Goal: Transaction & Acquisition: Purchase product/service

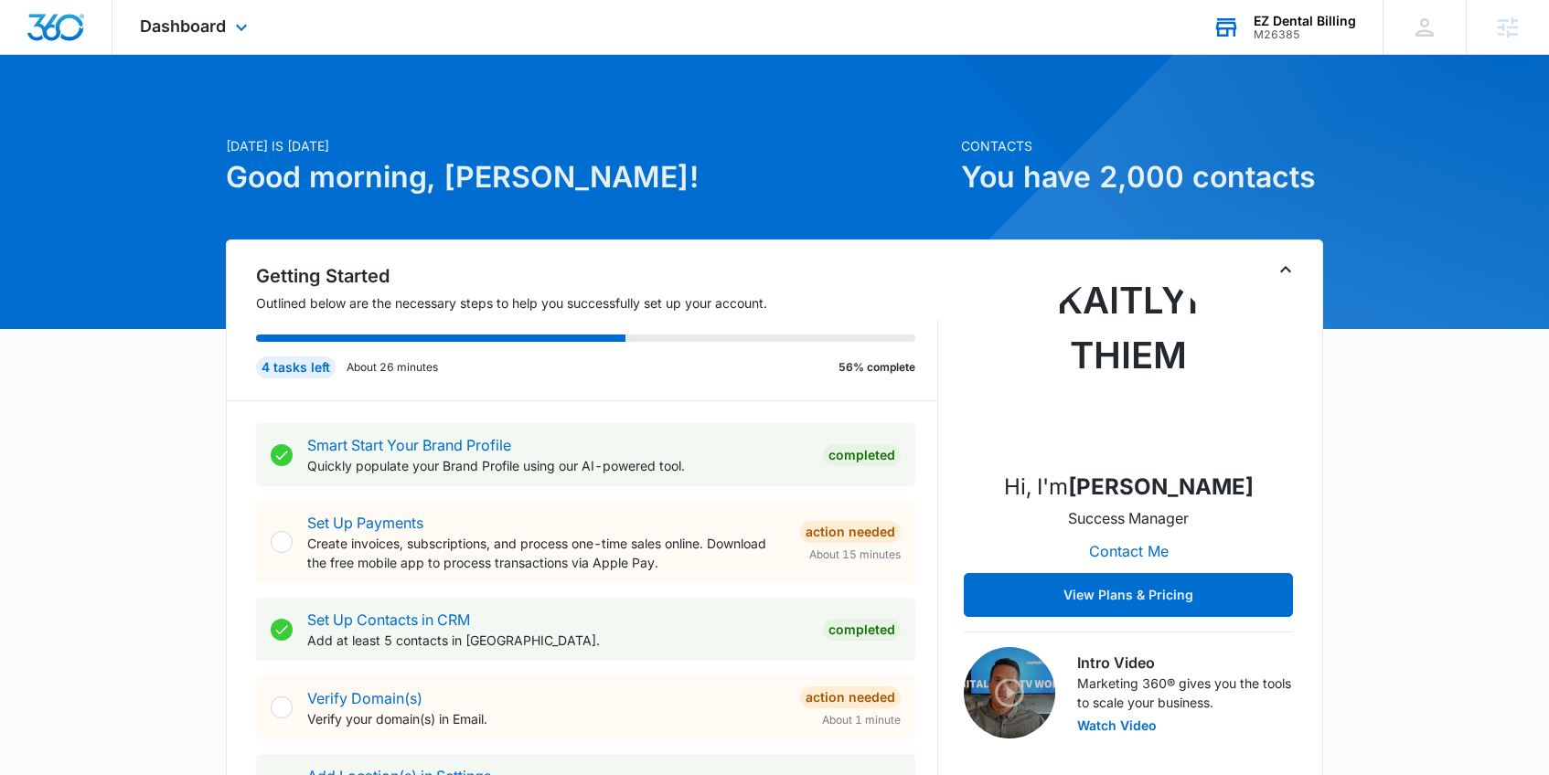
click at [1266, 30] on div "M26385" at bounding box center [1304, 34] width 102 height 13
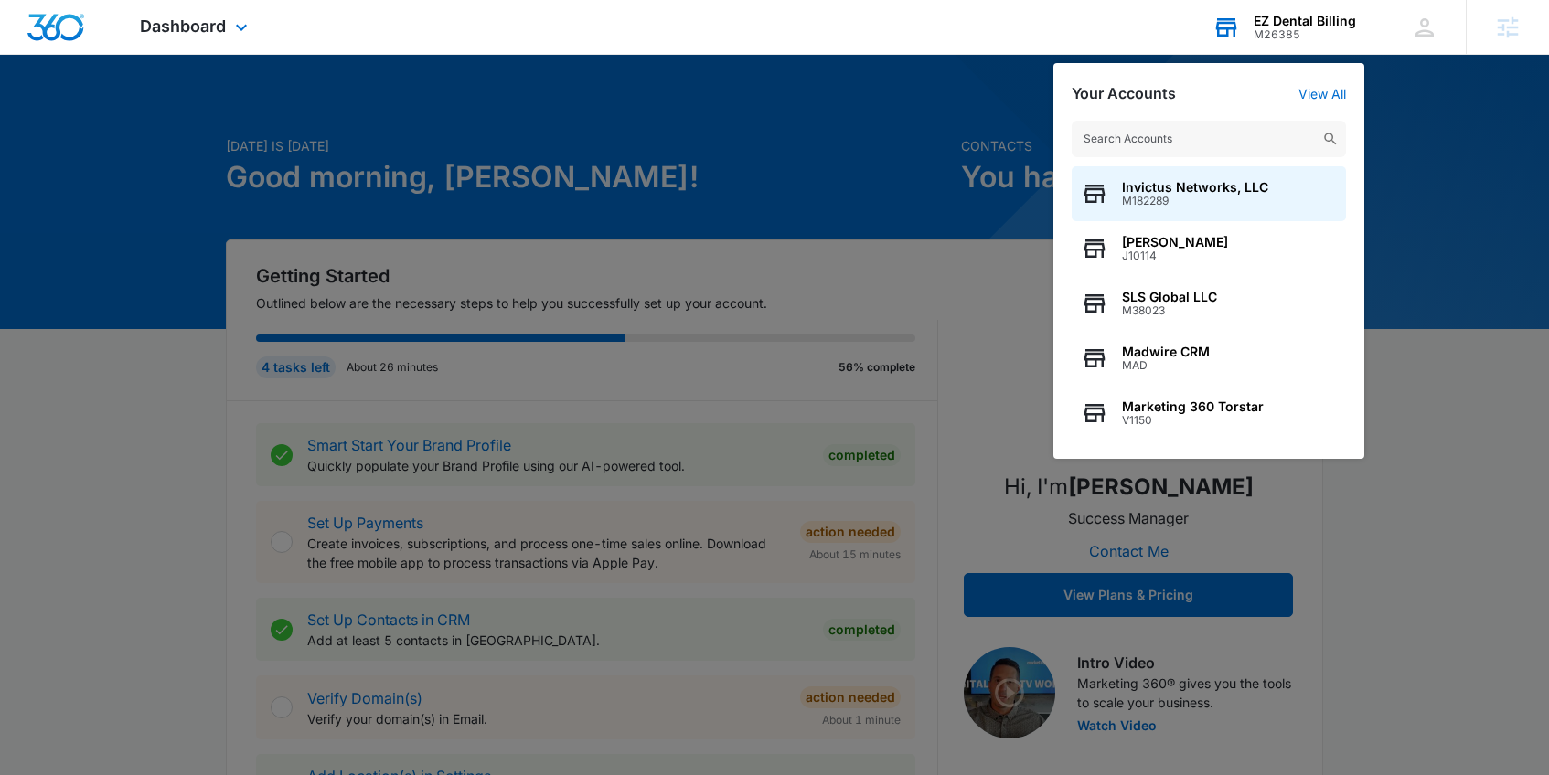
click at [1143, 142] on input "text" at bounding box center [1209, 139] width 274 height 37
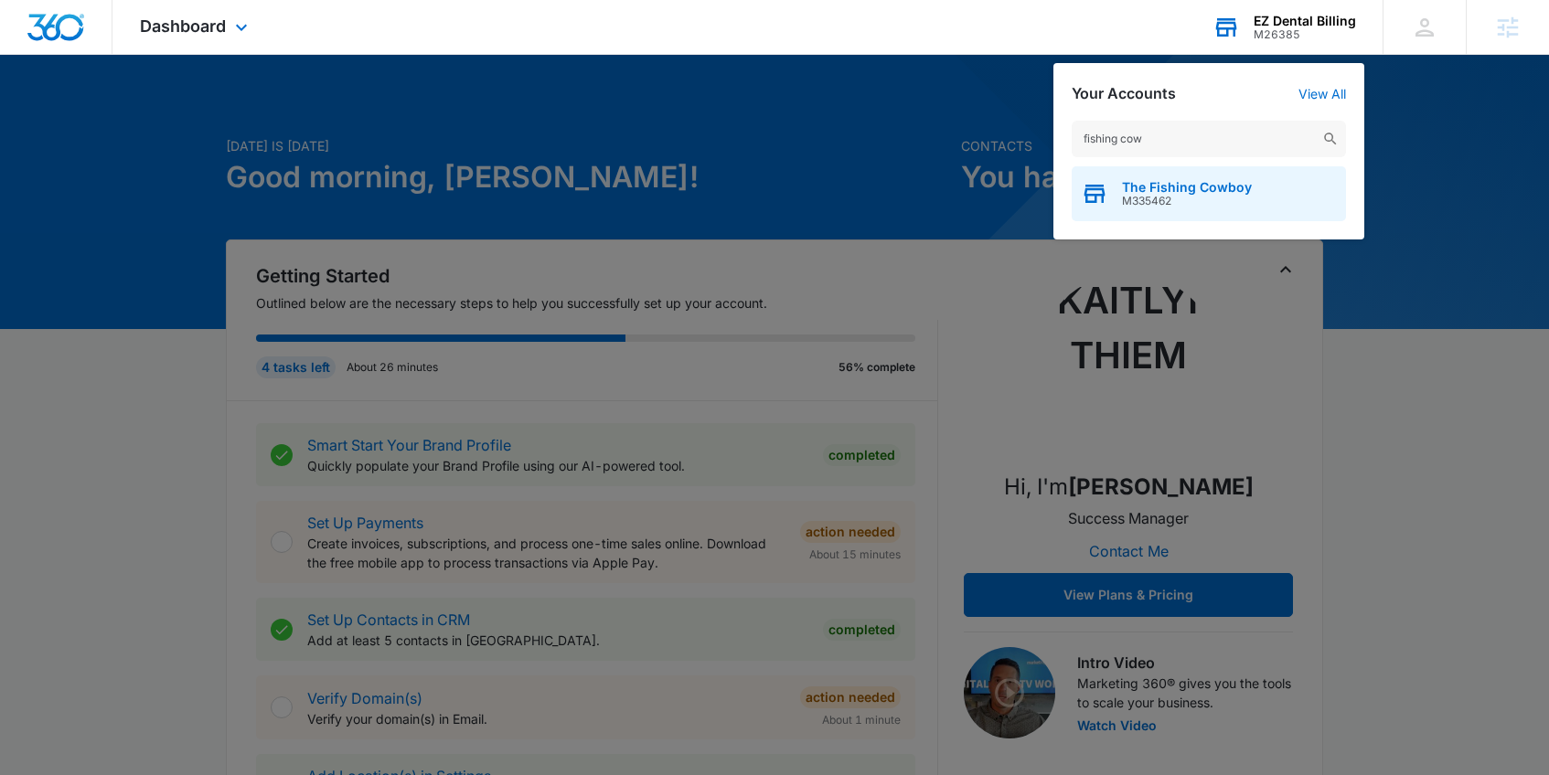
type input "fishing cow"
click at [1155, 211] on div "The Fishing Cowboy M335462" at bounding box center [1209, 193] width 274 height 55
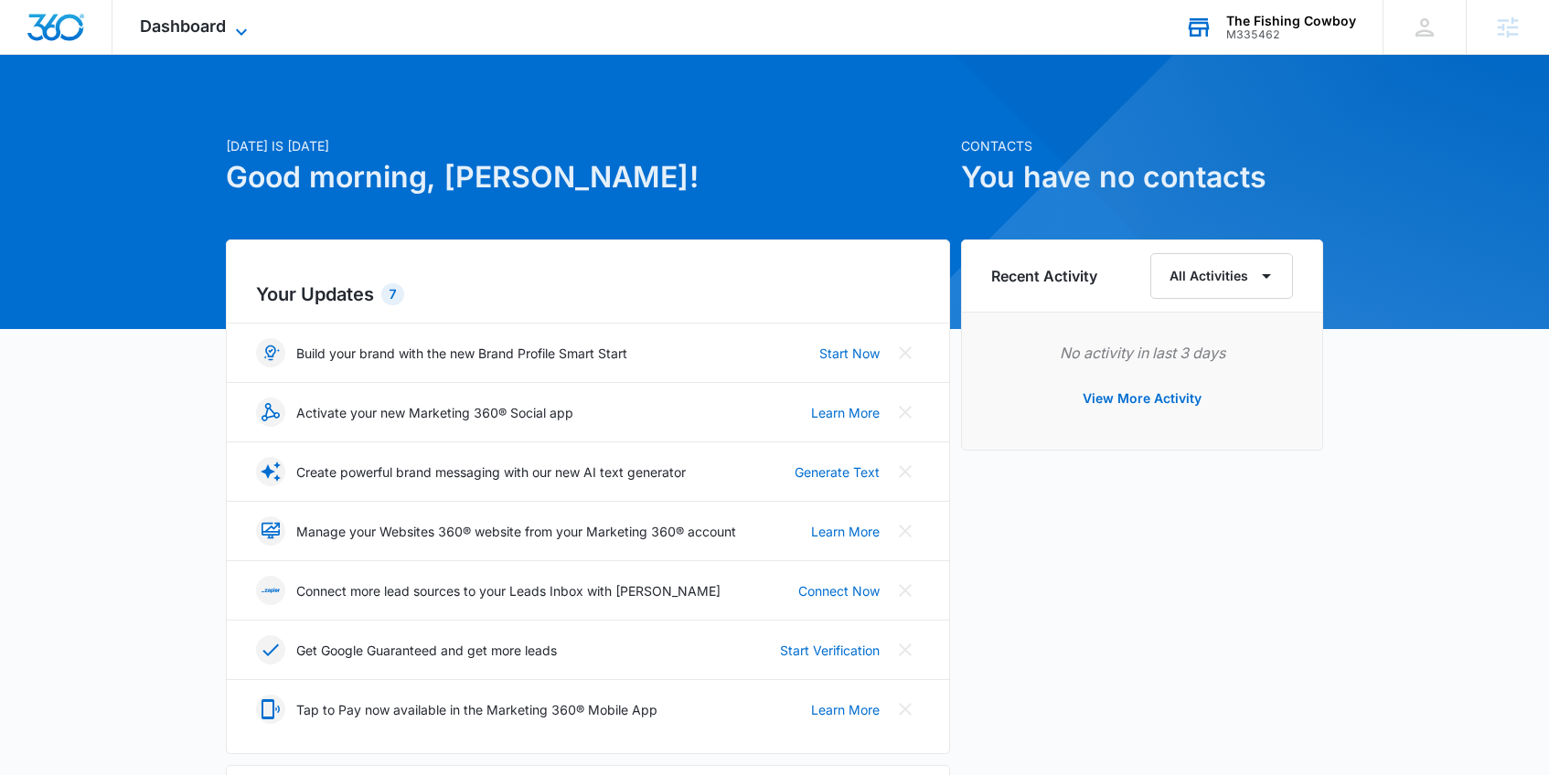
click at [186, 23] on span "Dashboard" at bounding box center [183, 25] width 86 height 19
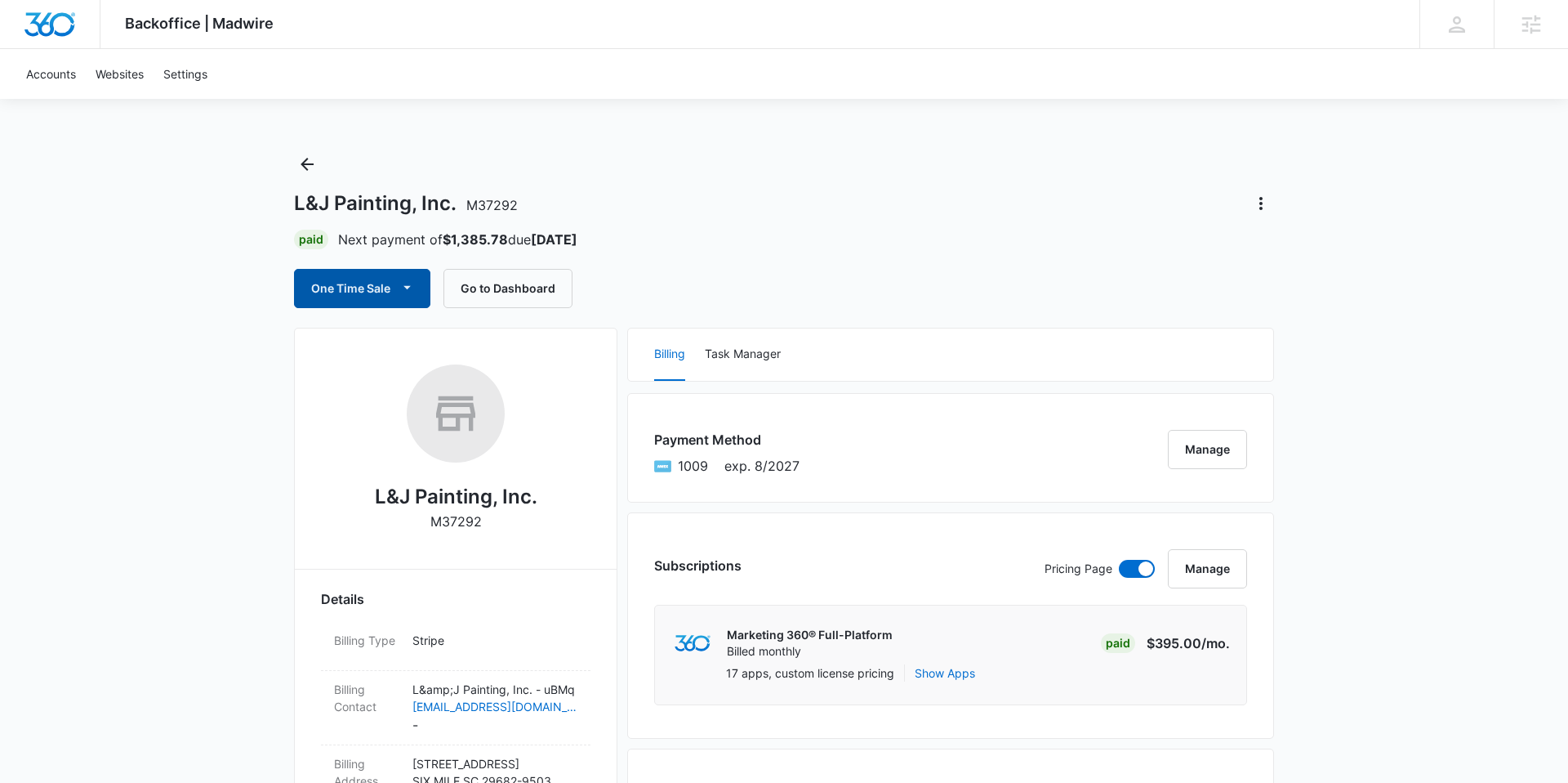
click at [367, 282] on button "One Time Sale" at bounding box center [362, 289] width 137 height 39
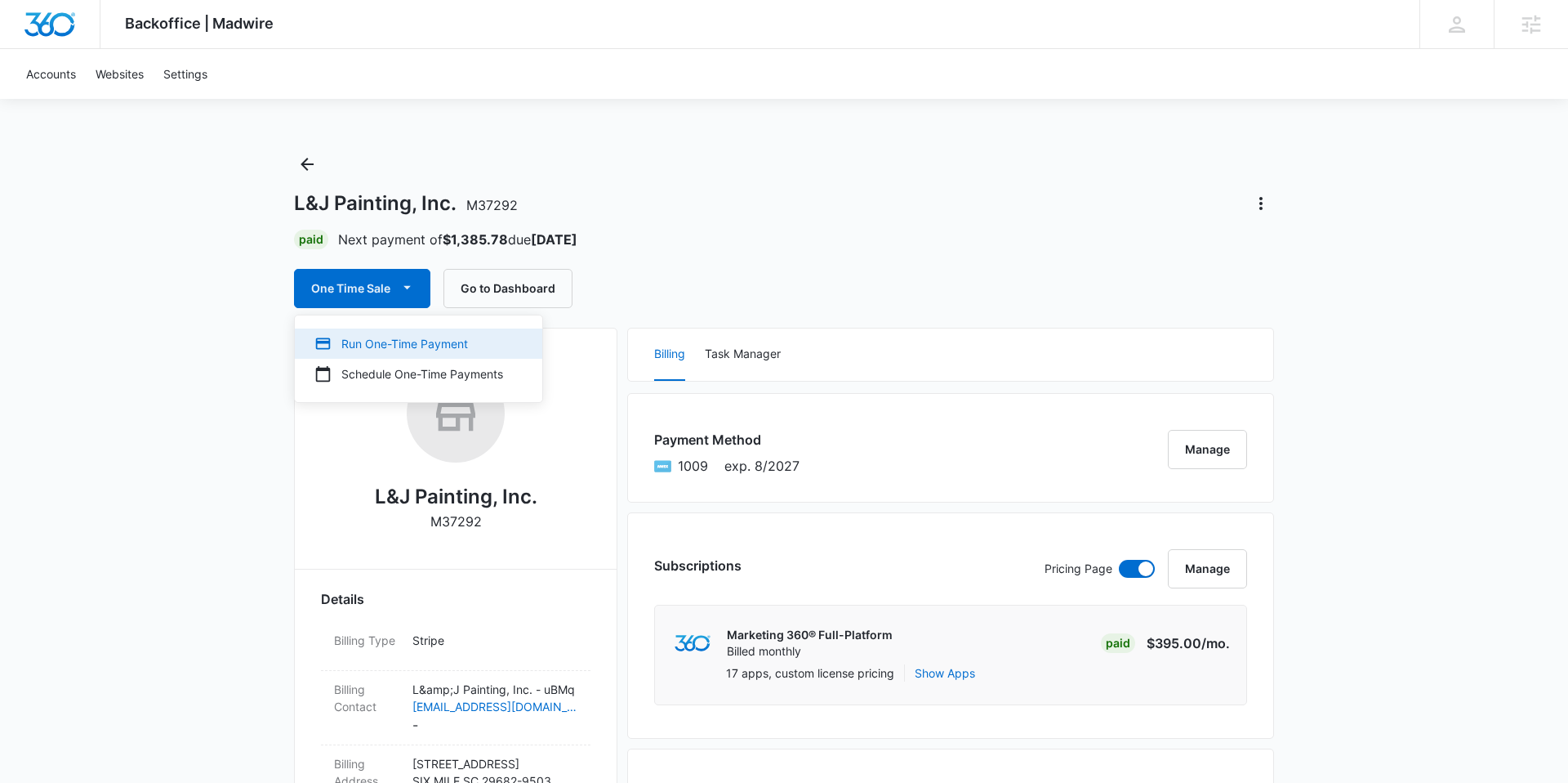
click at [357, 338] on div "Run One-Time Payment" at bounding box center [408, 343] width 189 height 17
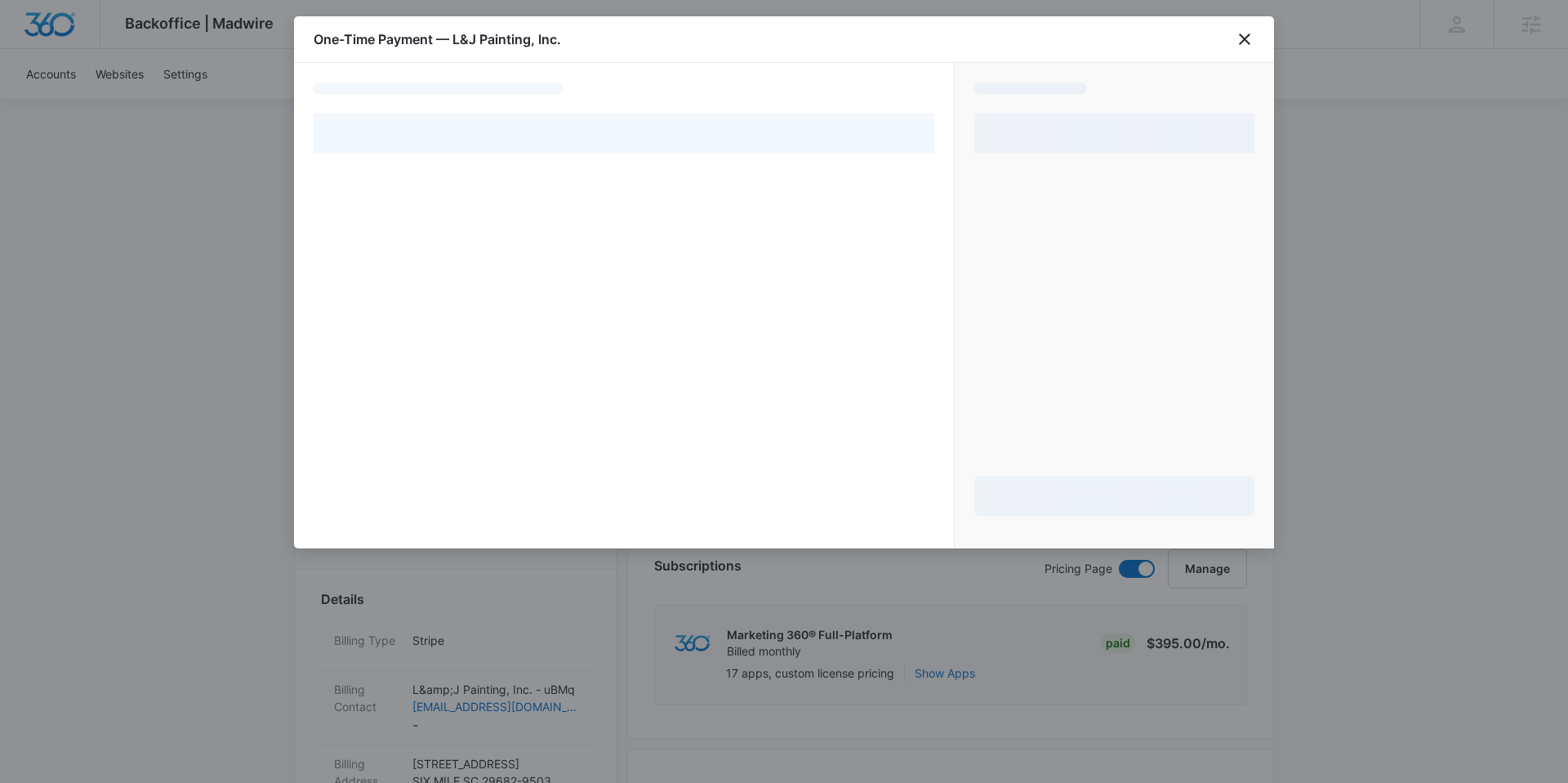
select select "pm_1Q6WsmA4n8RTgNjUenQWnQtA"
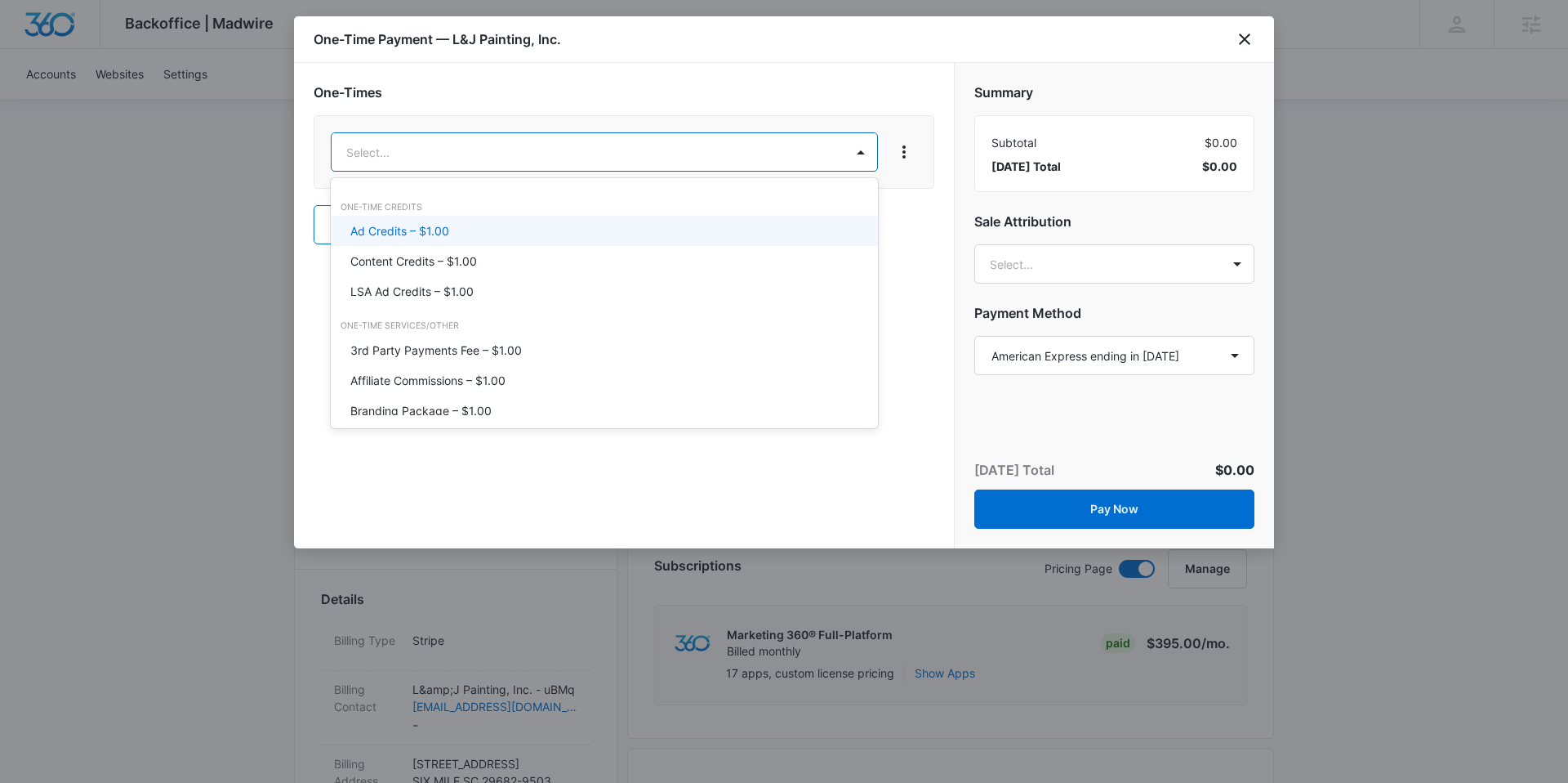
click at [500, 229] on div "Ad Credits – $1.00" at bounding box center [602, 231] width 505 height 17
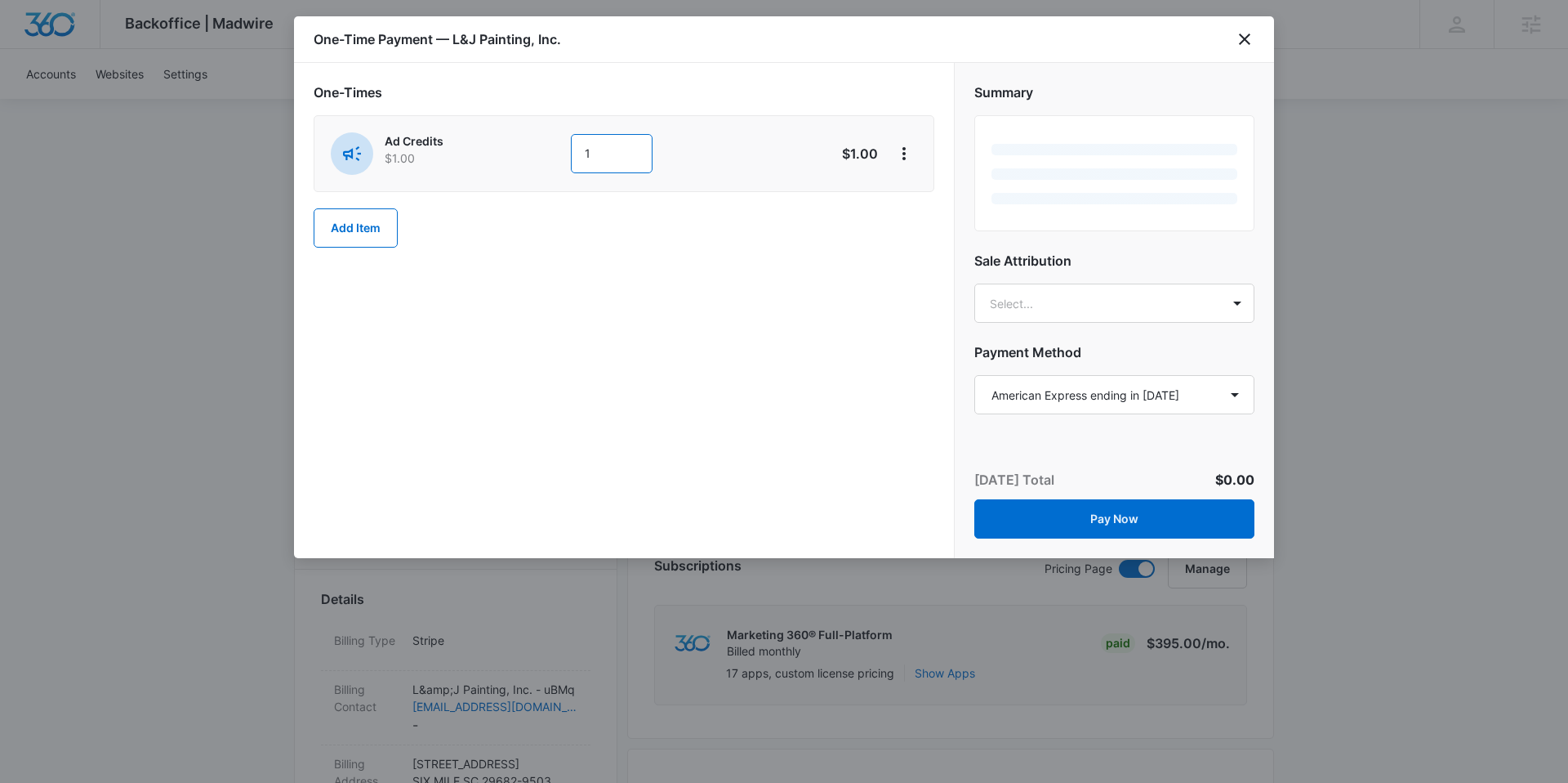
click at [607, 149] on input "1" at bounding box center [611, 154] width 81 height 39
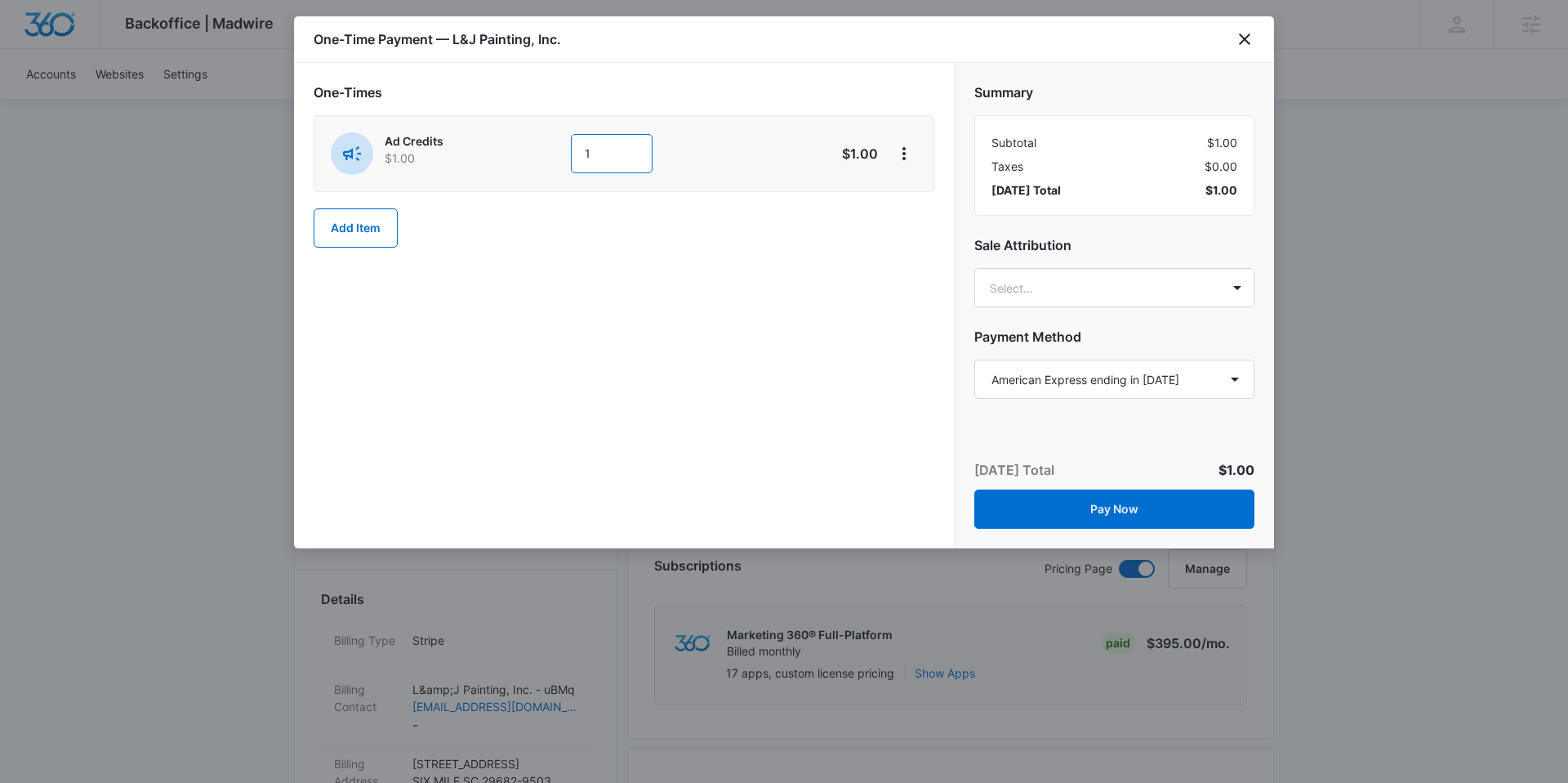
click at [607, 149] on input "1" at bounding box center [611, 154] width 81 height 39
type input "500"
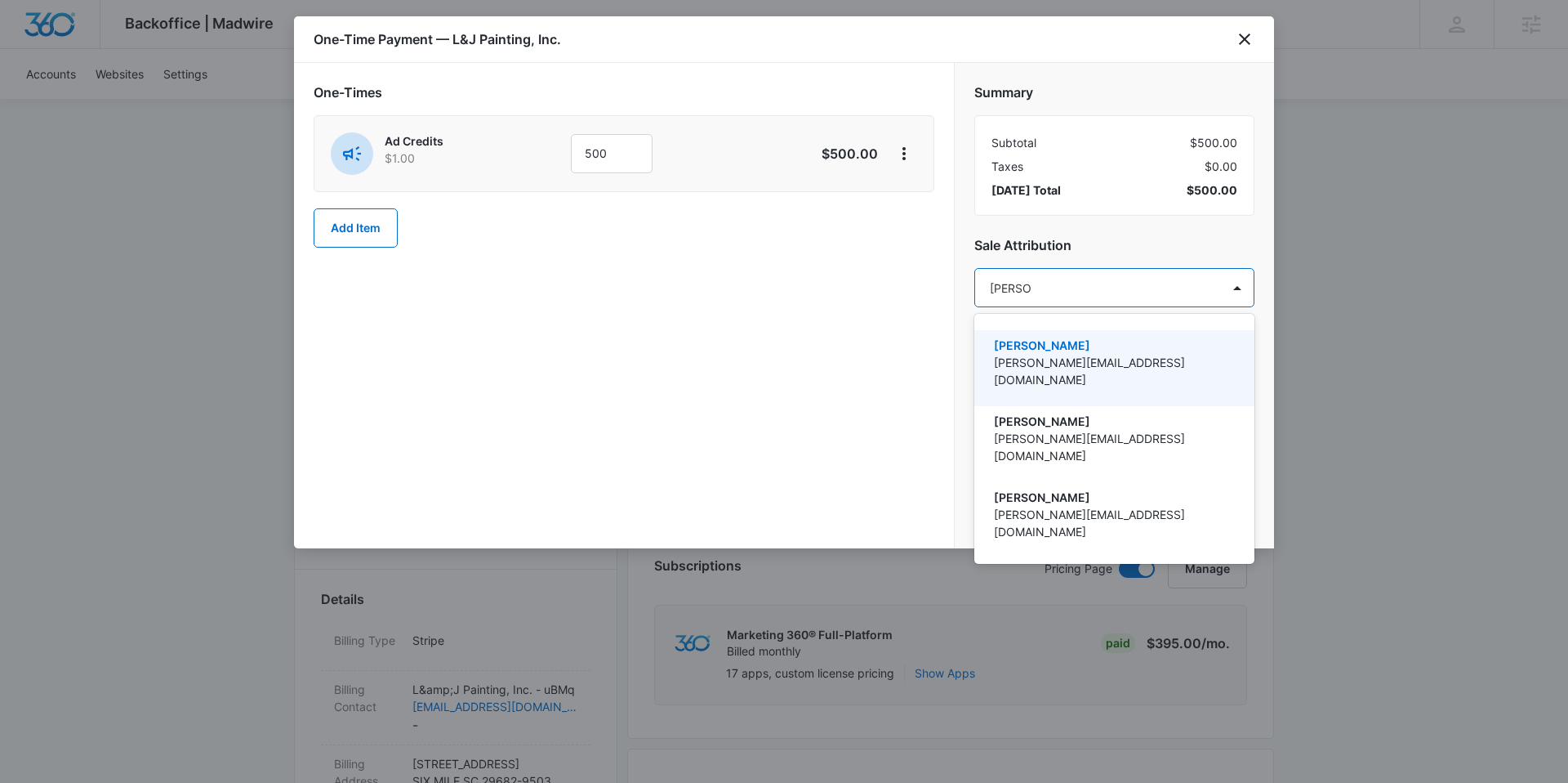
type input "[PERSON_NAME]"
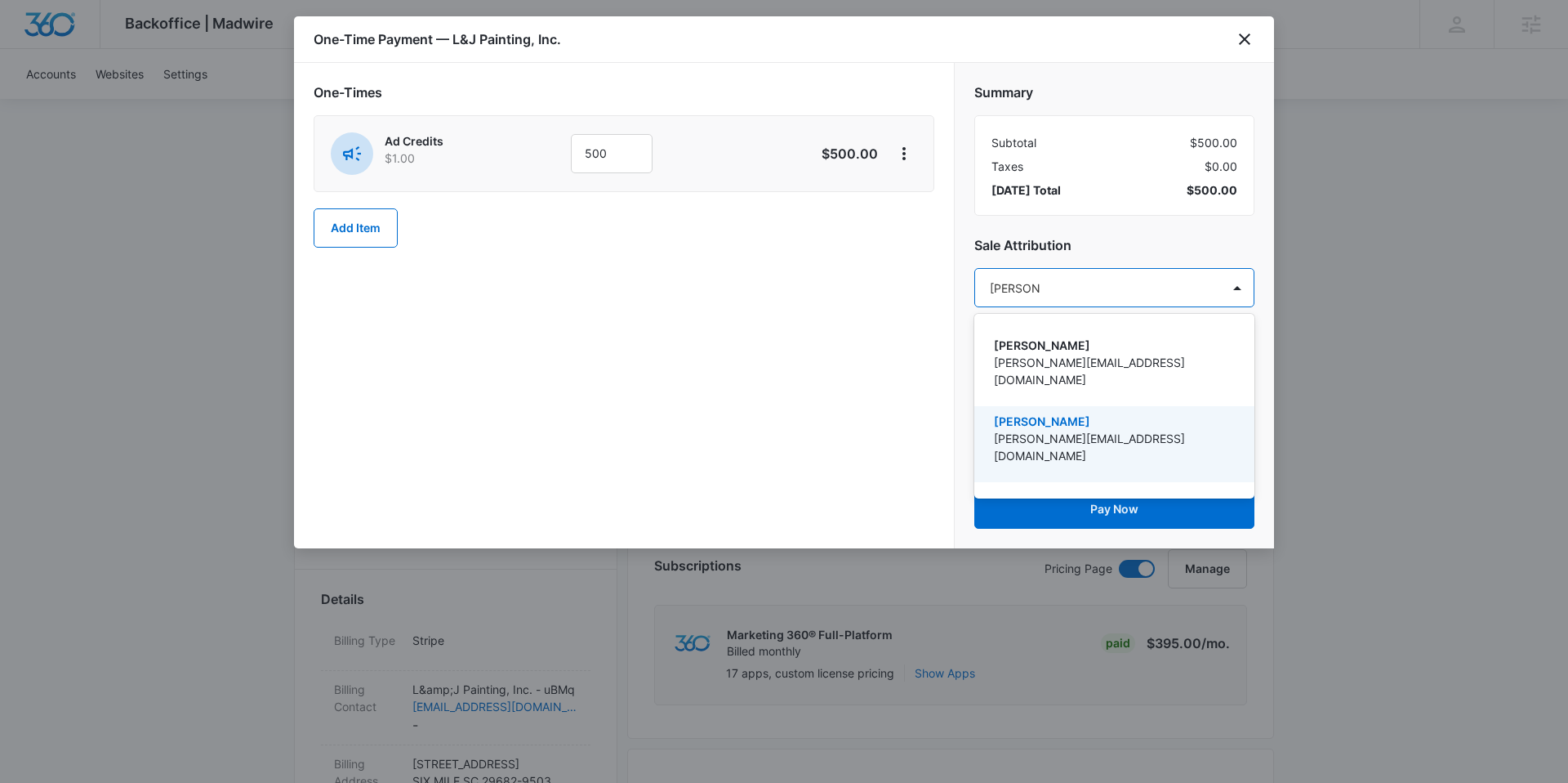
click at [1102, 430] on p "[PERSON_NAME][EMAIL_ADDRESS][DOMAIN_NAME]" at bounding box center [1113, 447] width 238 height 34
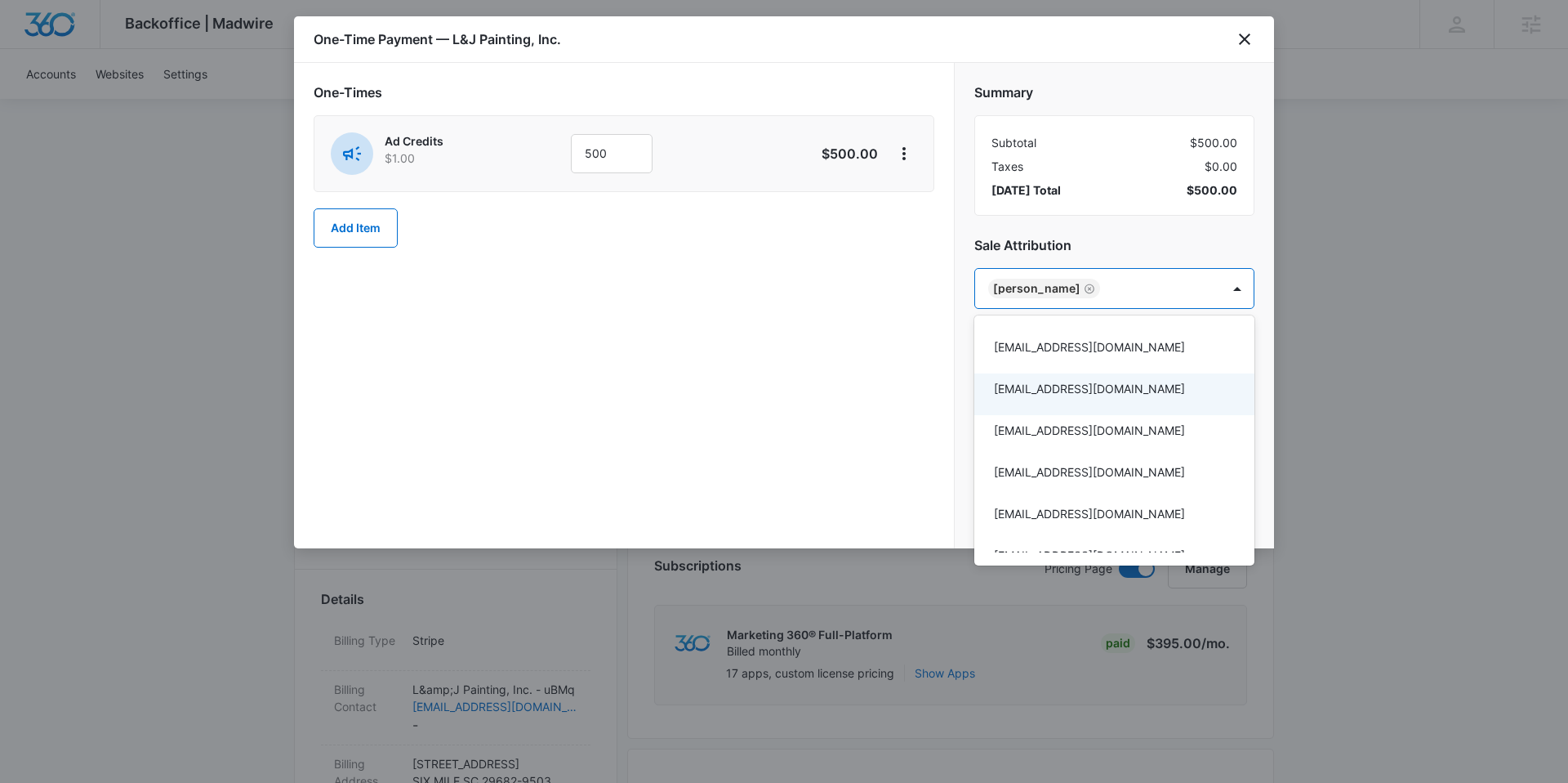
click at [858, 402] on div at bounding box center [784, 392] width 1568 height 783
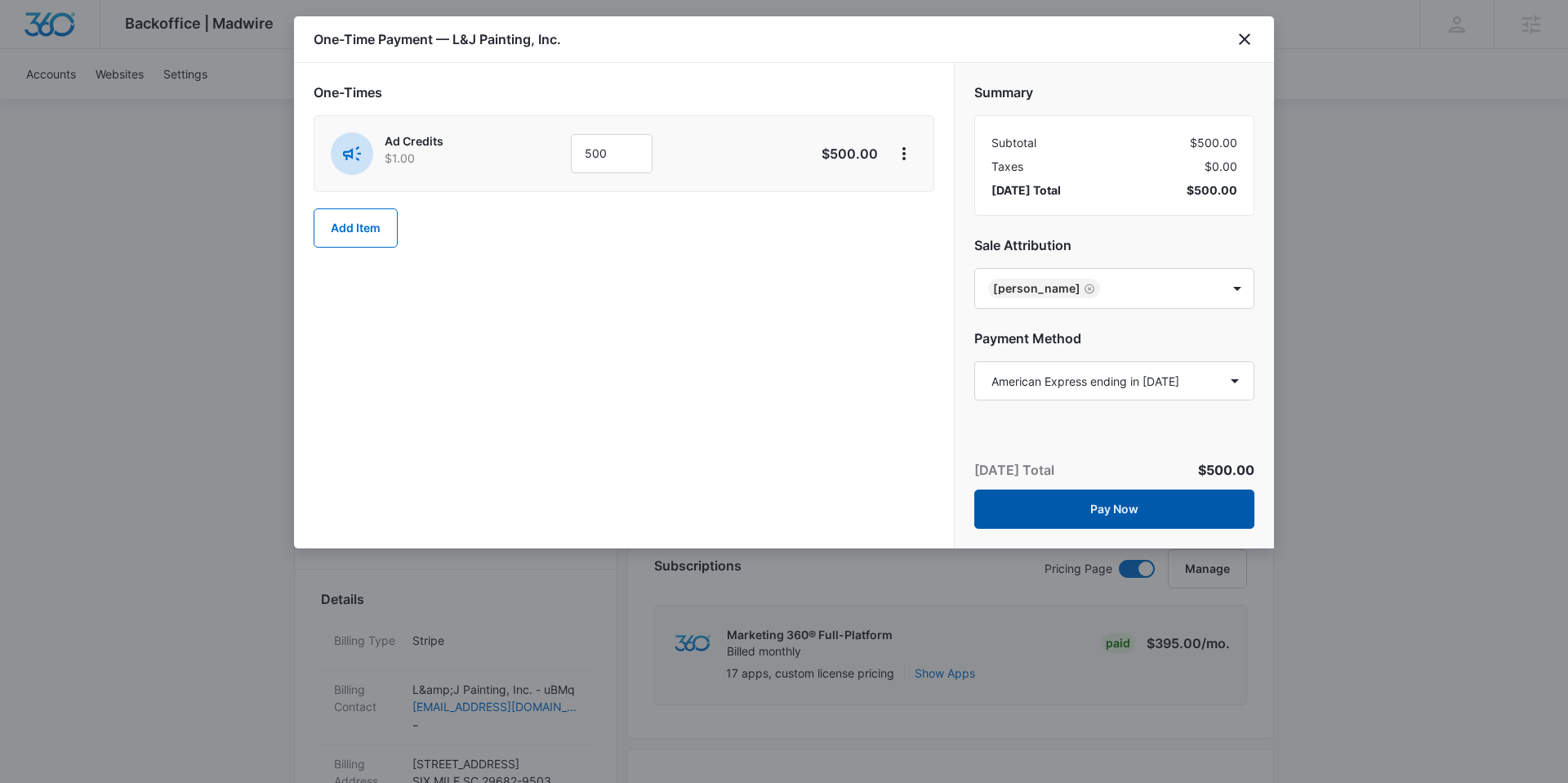
click at [1027, 501] on button "Pay Now" at bounding box center [1115, 509] width 281 height 39
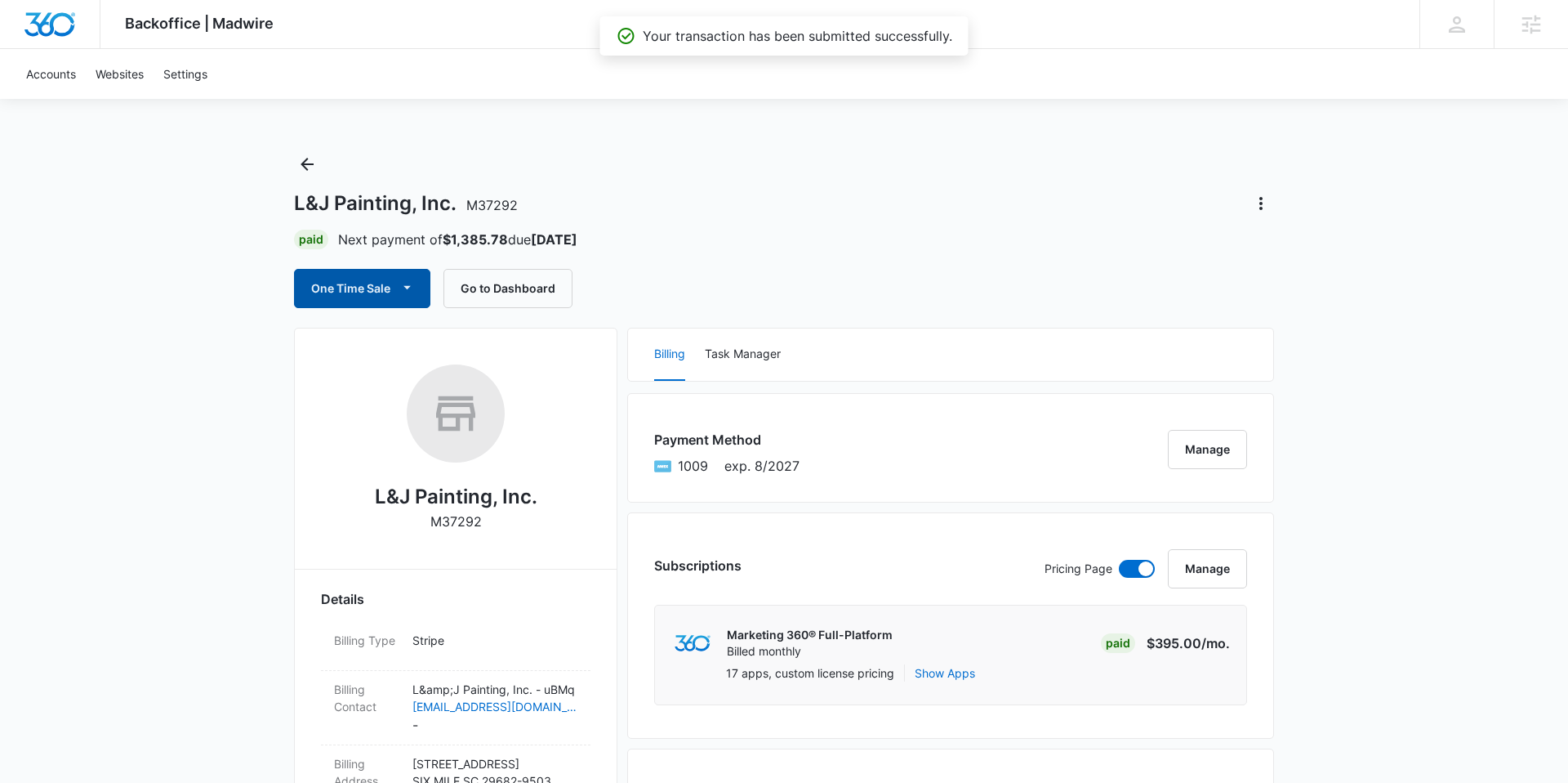
click at [416, 285] on span "button" at bounding box center [407, 289] width 20 height 20
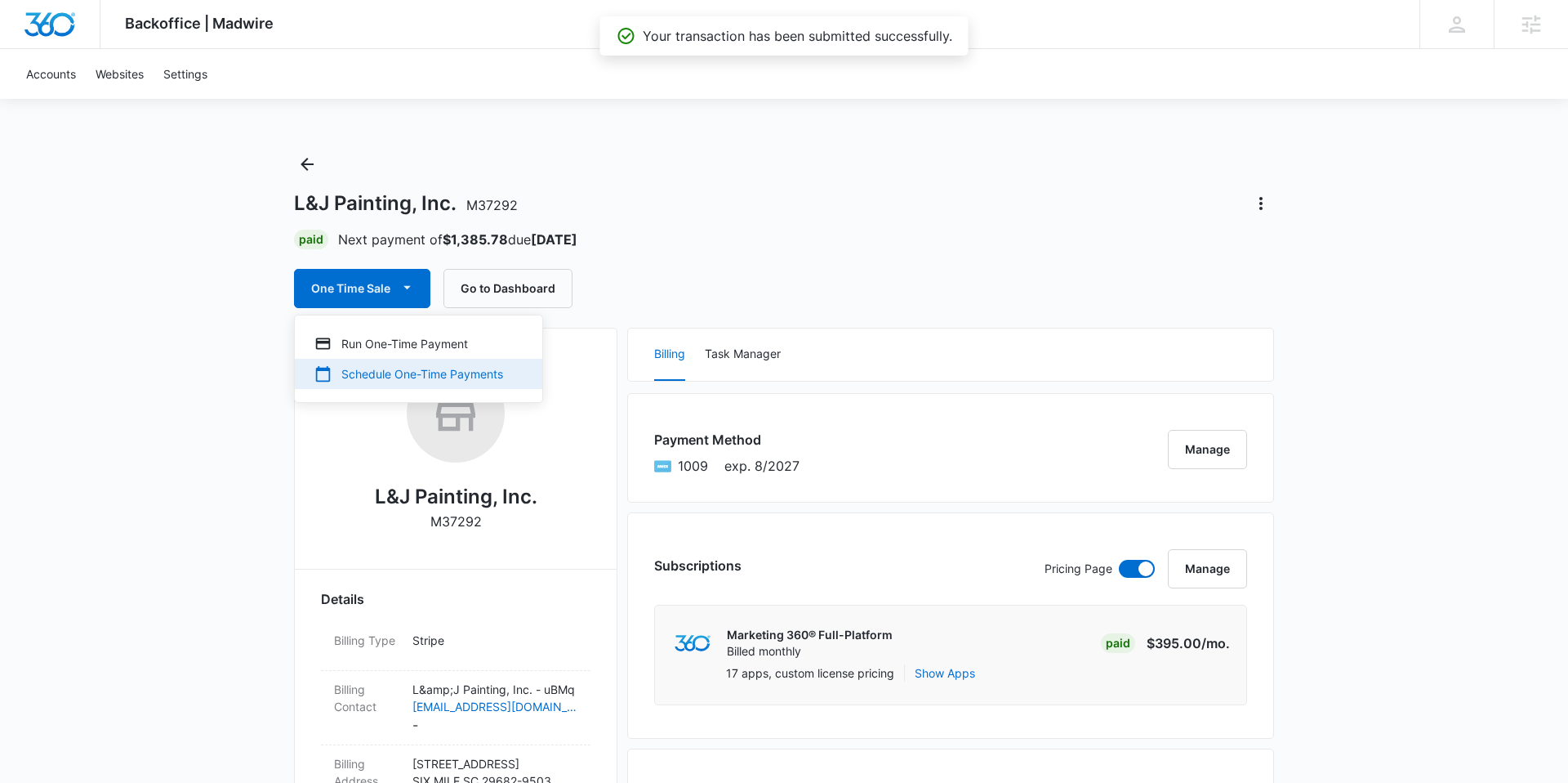
click at [420, 374] on div "Schedule One-Time Payments" at bounding box center [408, 374] width 189 height 17
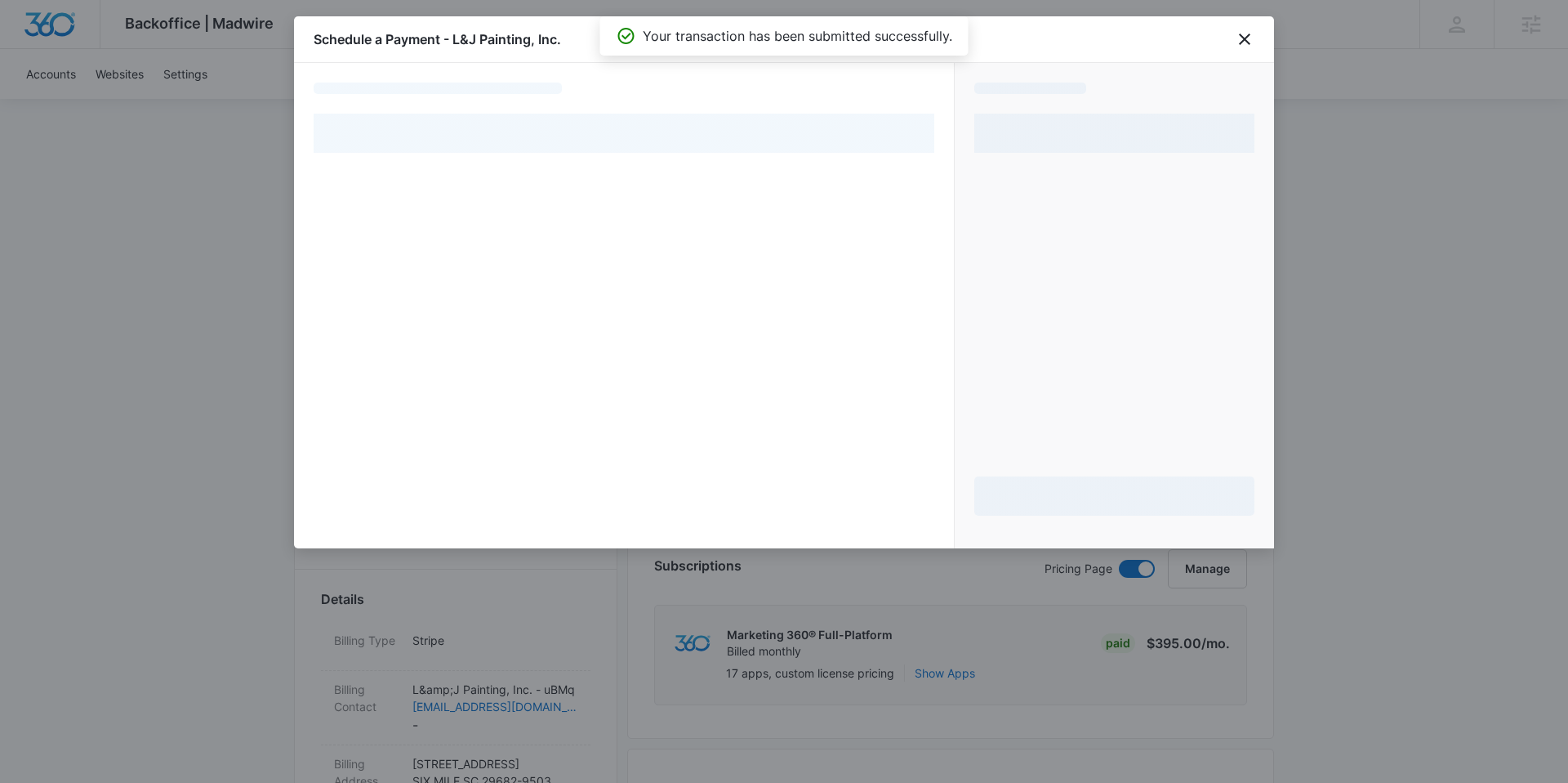
select select "pm_1Q6WsmA4n8RTgNjUenQWnQtA"
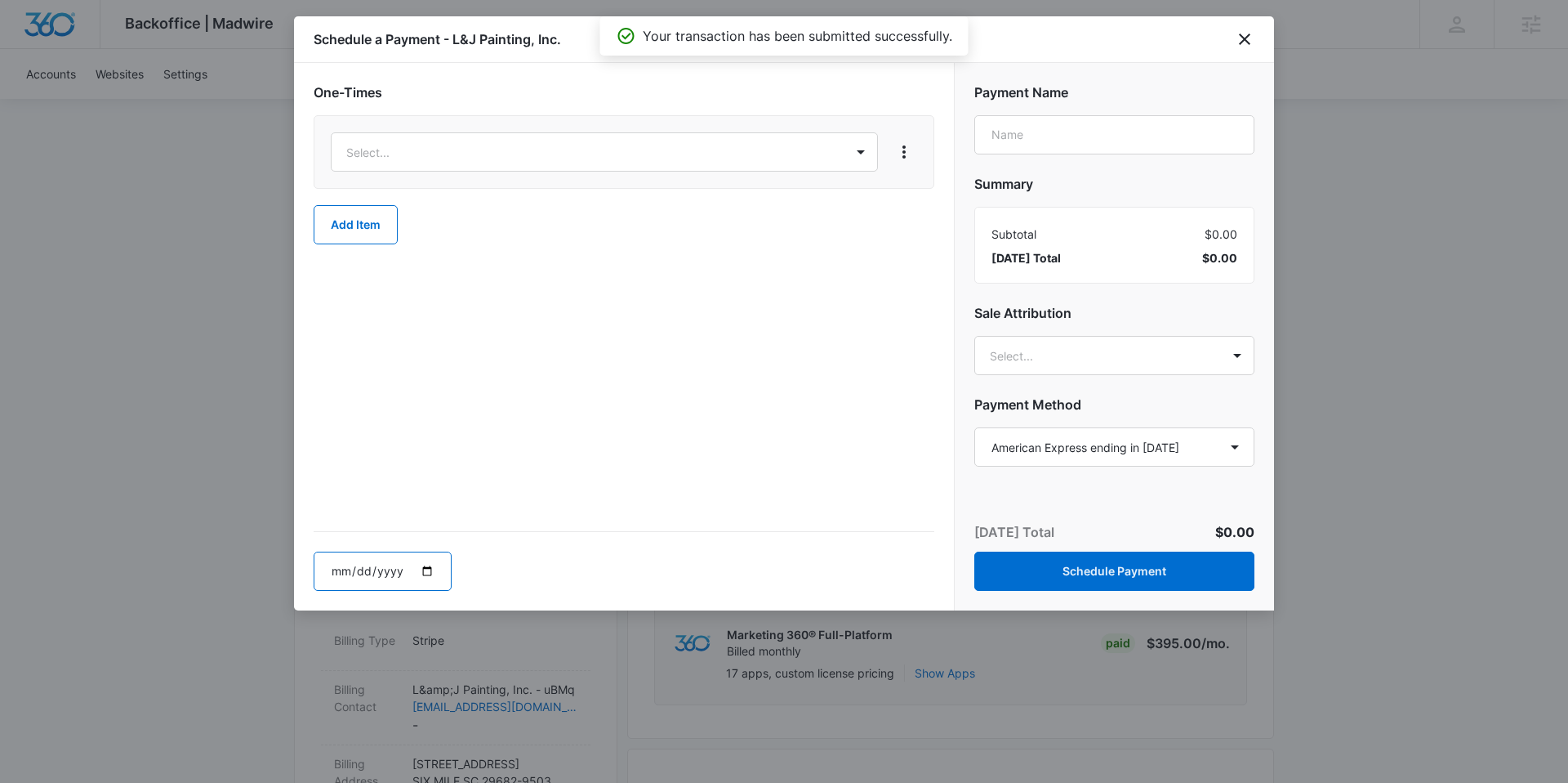
click at [427, 570] on input "date" at bounding box center [382, 571] width 138 height 39
type input "[DATE]"
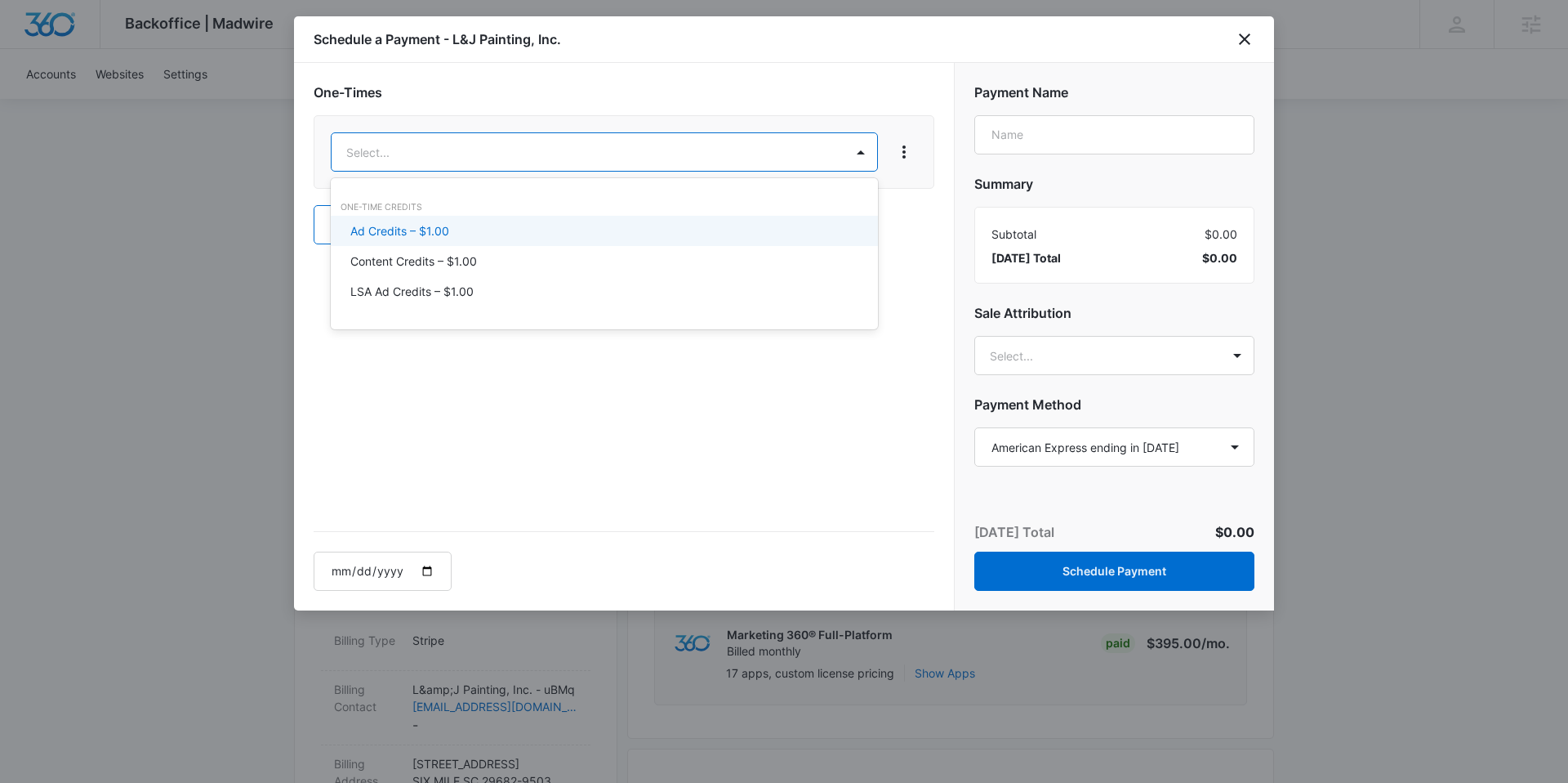
click at [432, 233] on p "Ad Credits – $1.00" at bounding box center [399, 231] width 99 height 17
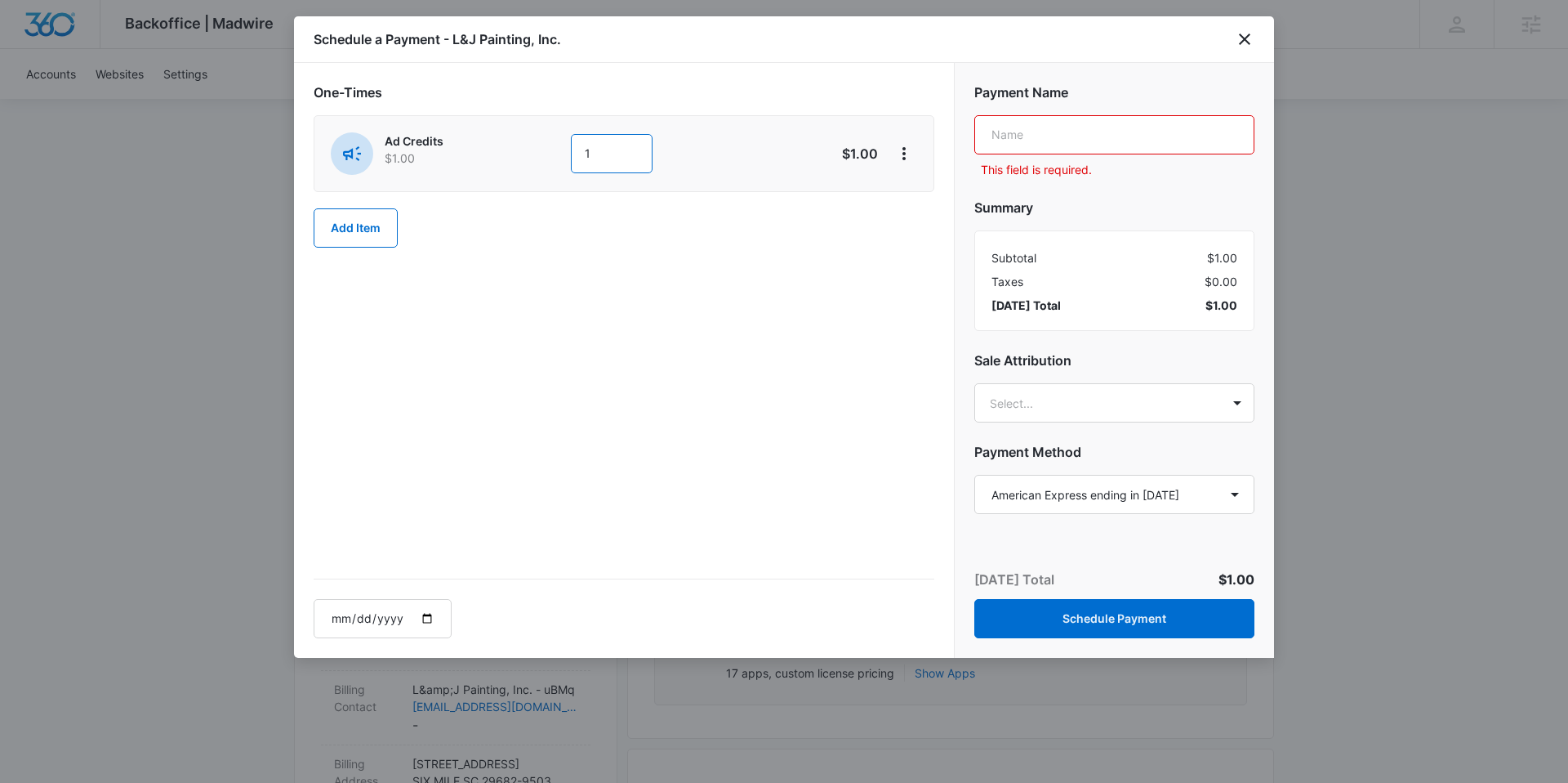
click at [629, 141] on input "1" at bounding box center [611, 154] width 81 height 39
type input "500"
click at [1083, 122] on input "text" at bounding box center [1115, 135] width 281 height 39
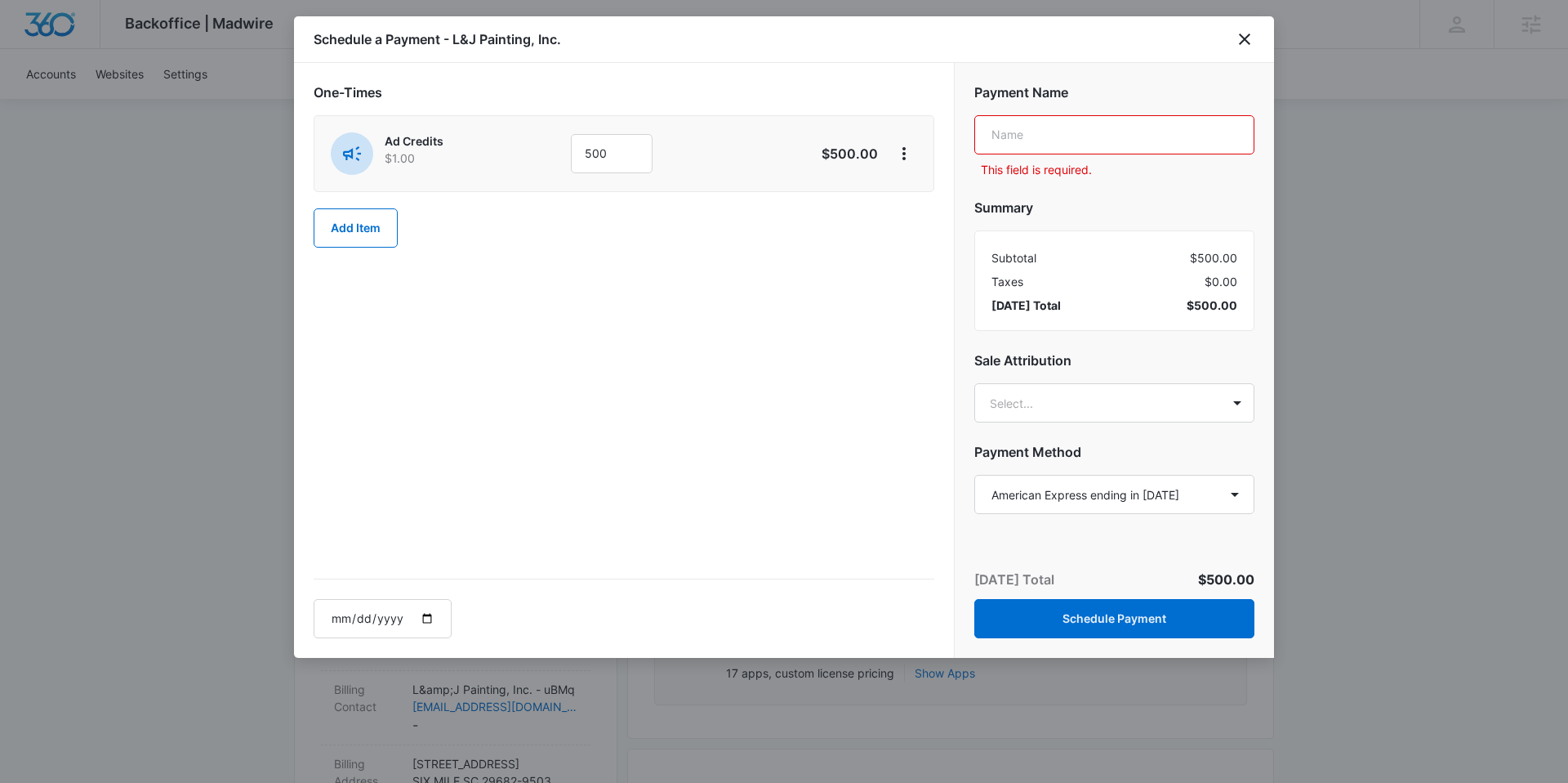
type input "Ad Spend"
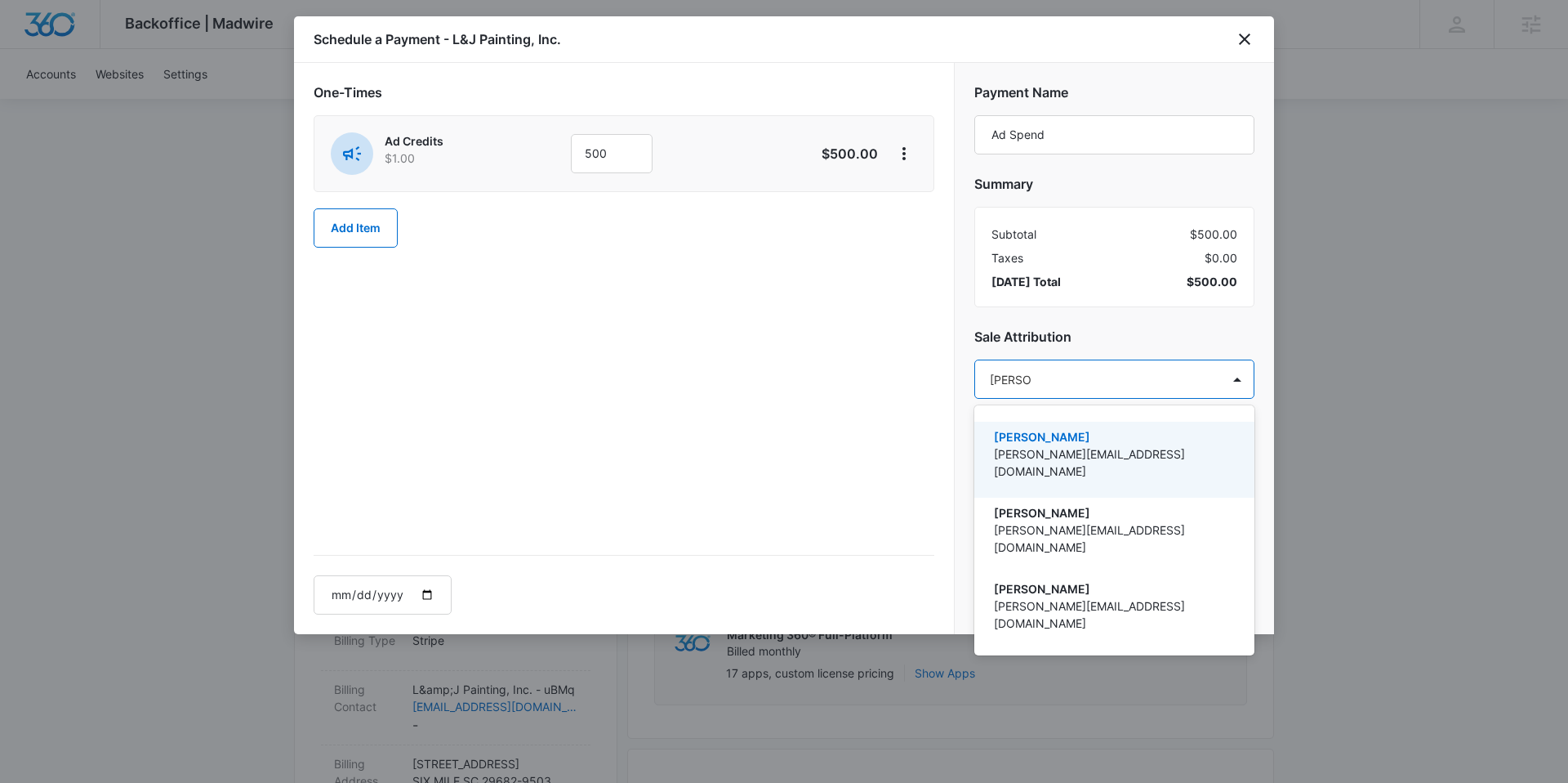
type input "[PERSON_NAME]"
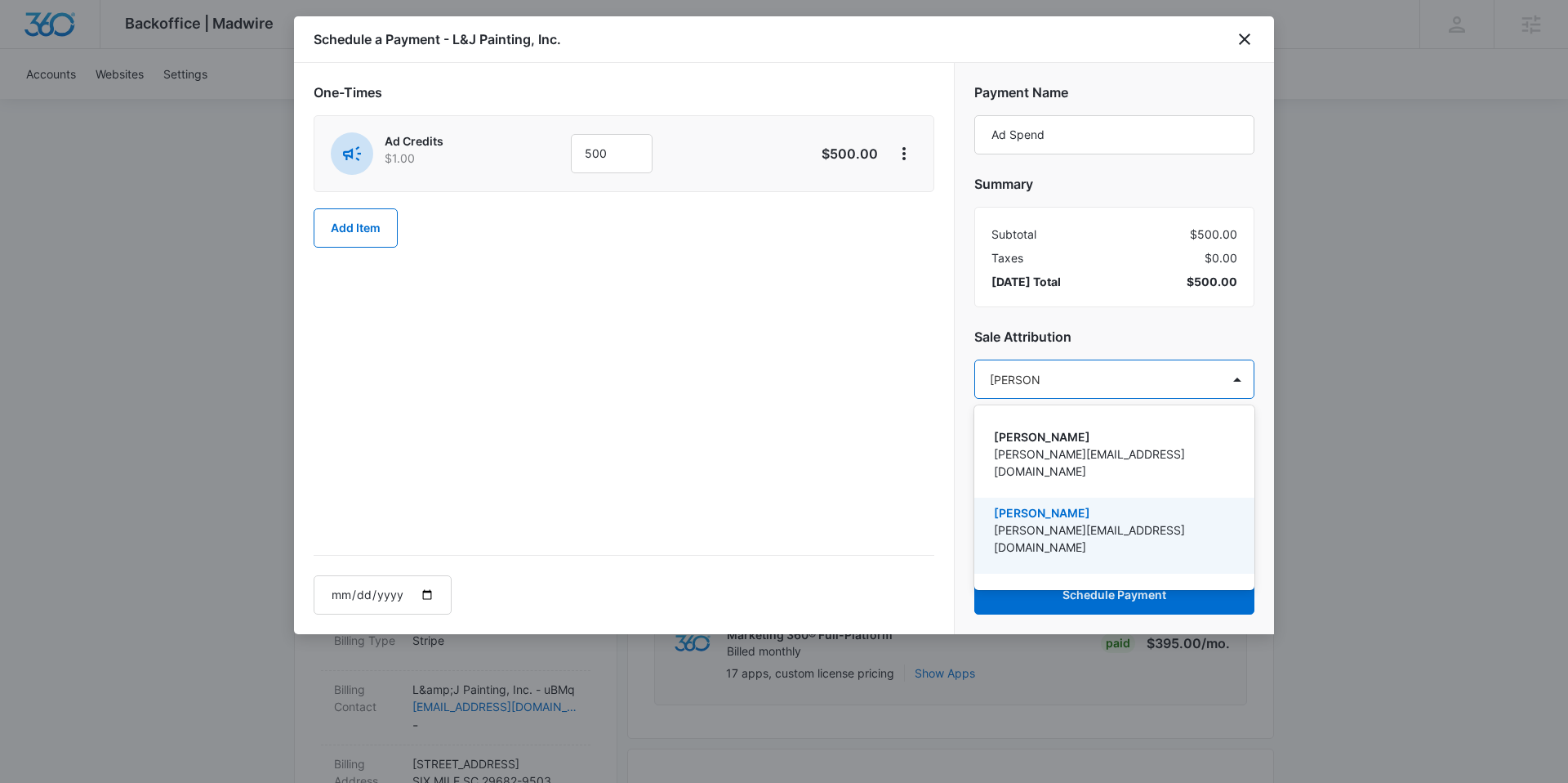
click at [1072, 523] on div "[PERSON_NAME] [PERSON_NAME][EMAIL_ADDRESS][DOMAIN_NAME]" at bounding box center [1113, 535] width 238 height 63
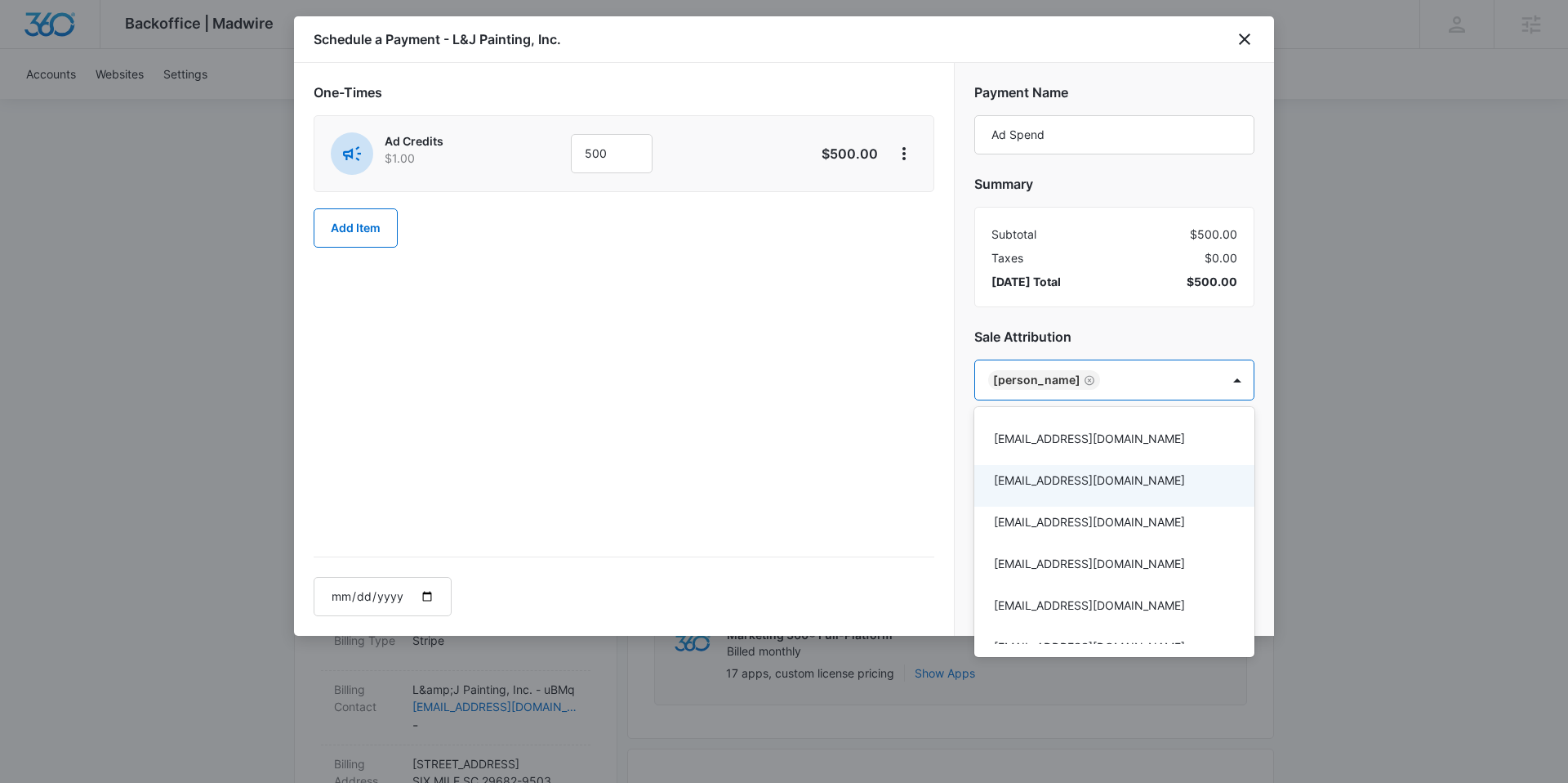
click at [889, 452] on div at bounding box center [784, 392] width 1568 height 783
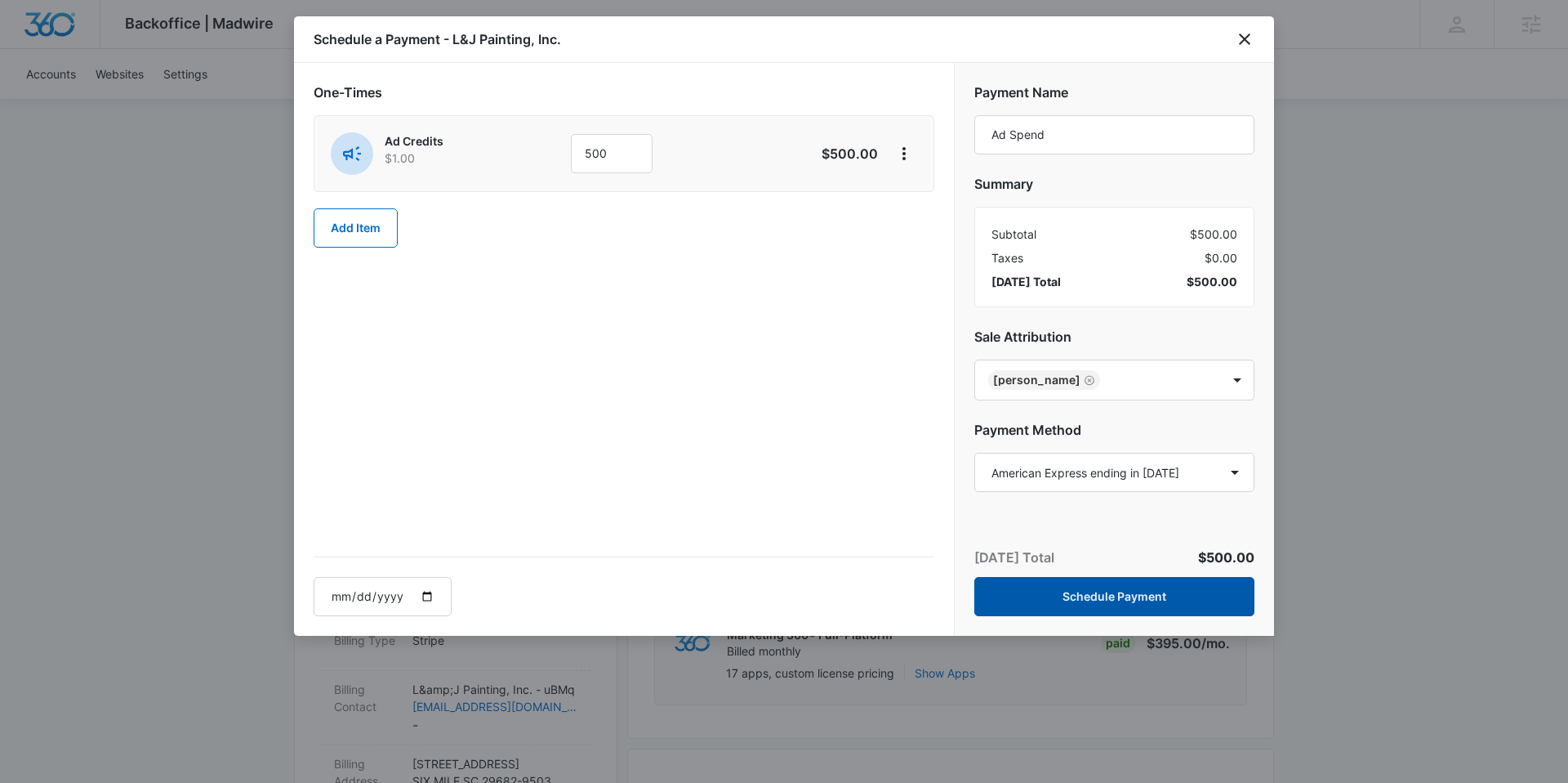
click at [1058, 603] on button "Schedule Payment" at bounding box center [1115, 596] width 281 height 39
